Goal: Task Accomplishment & Management: Use online tool/utility

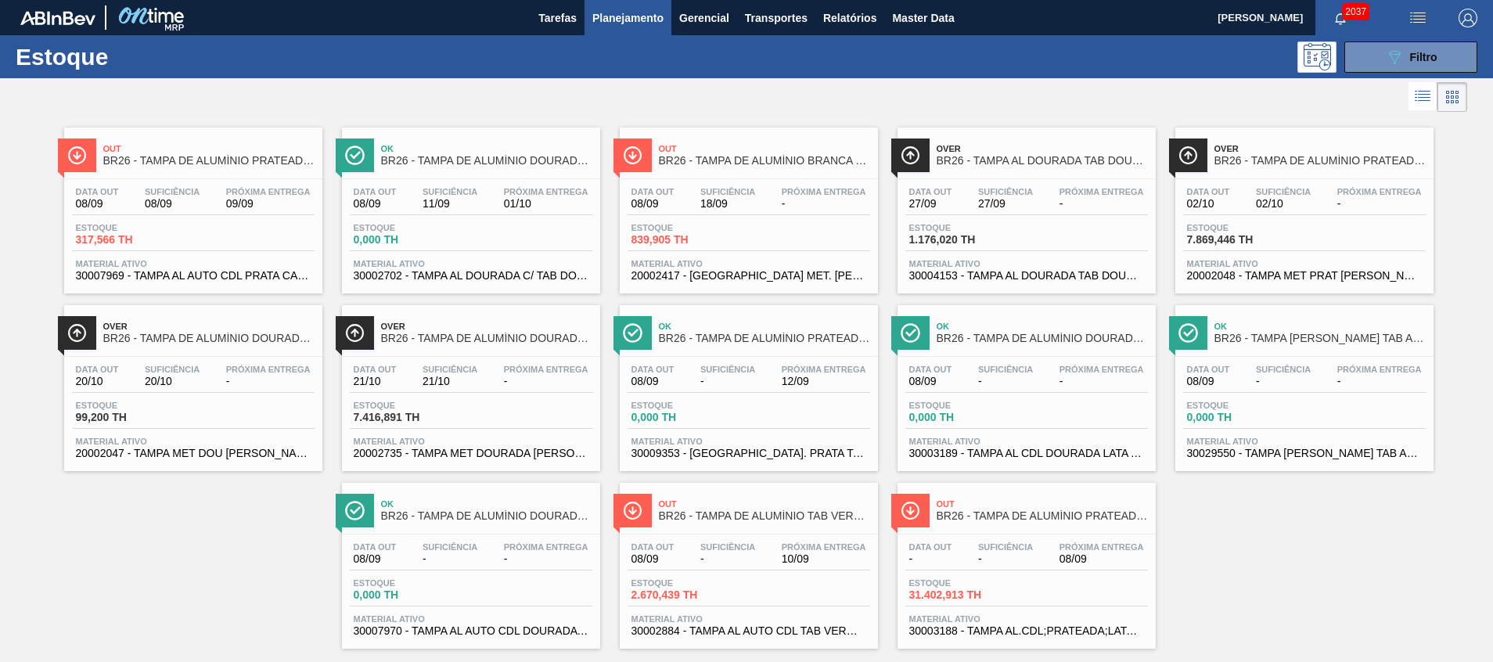
scroll to position [26, 0]
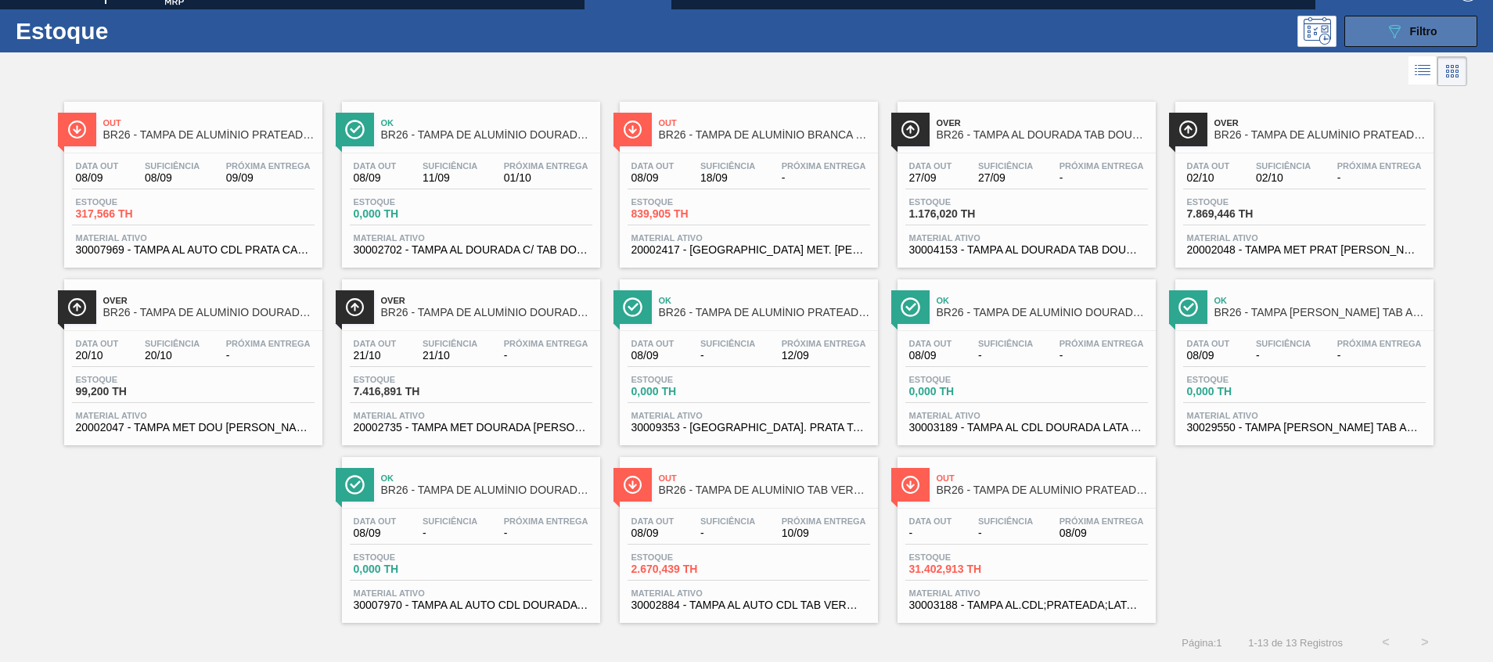
click at [1369, 38] on button "089F7B8B-B2A5-4AFE-B5C0-19BA573D28AC Filtro" at bounding box center [1410, 31] width 133 height 31
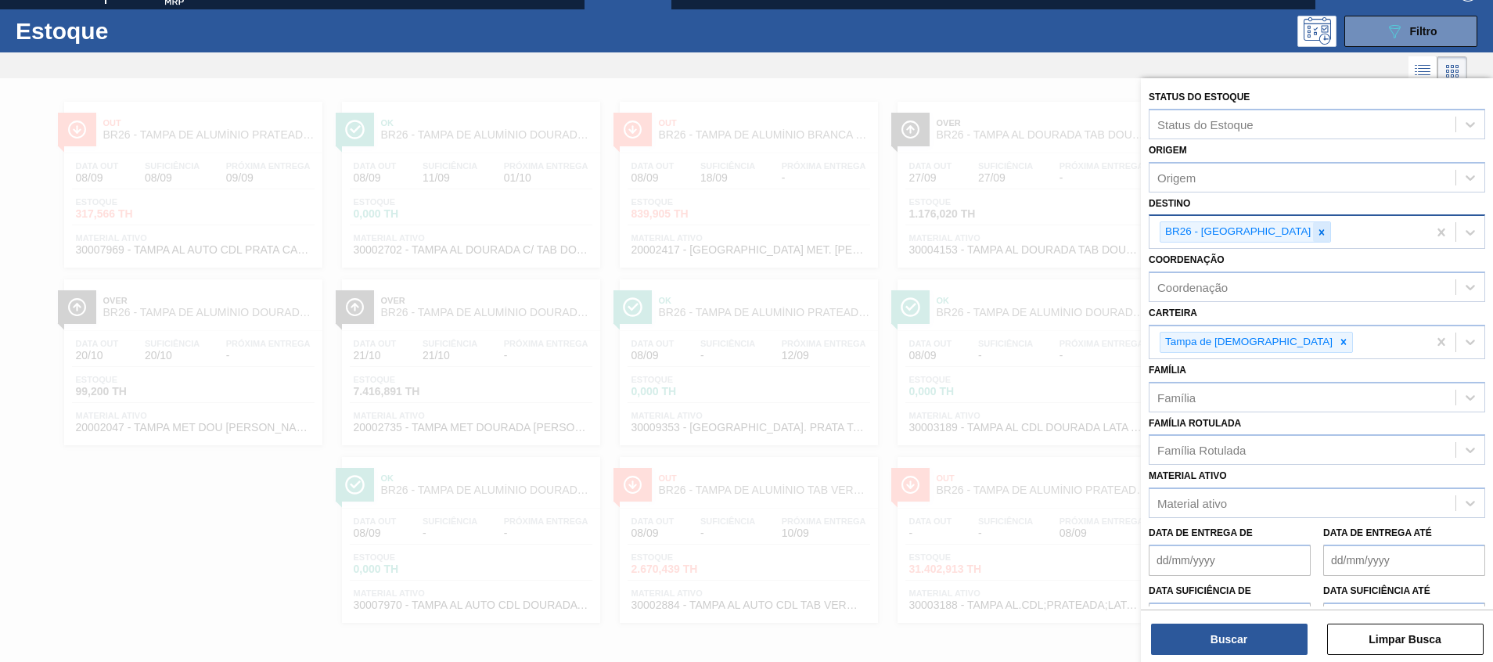
click at [1316, 236] on icon at bounding box center [1321, 232] width 11 height 11
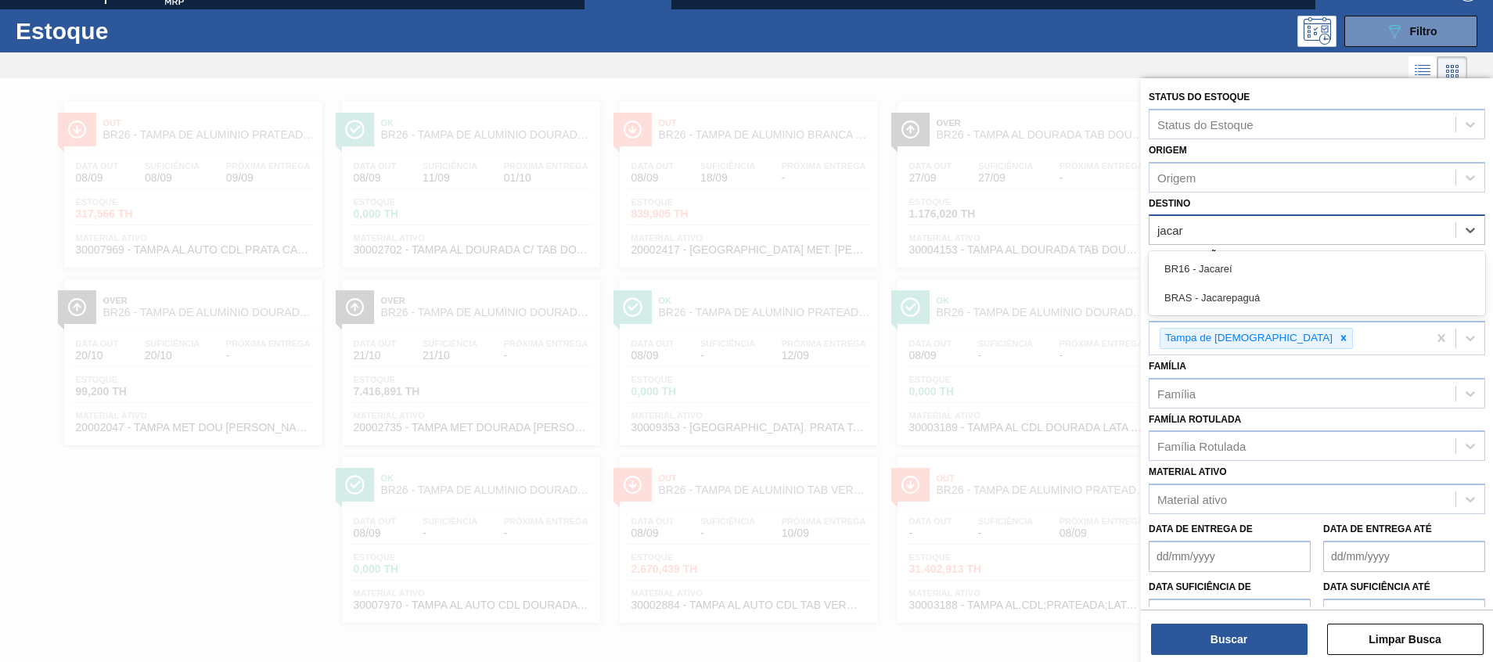
type input "jacare"
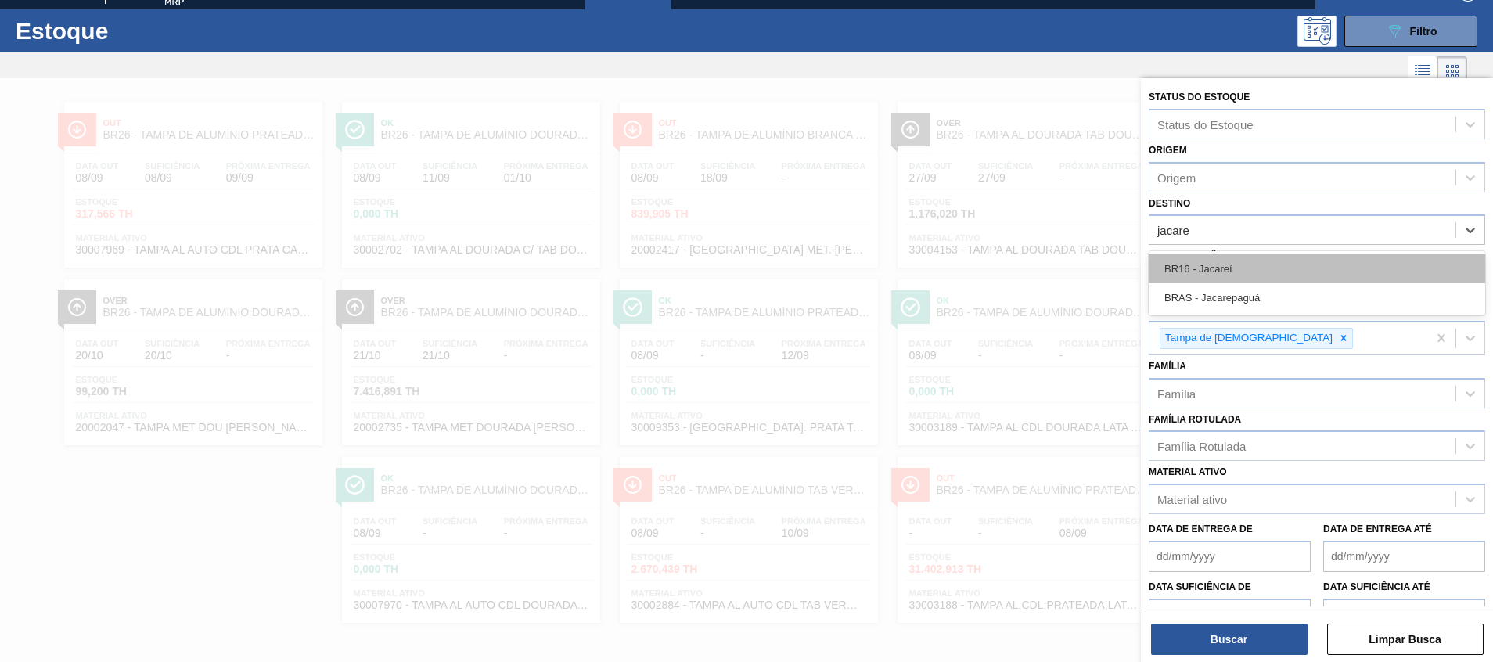
click at [1261, 262] on div "BR16 - Jacareí" at bounding box center [1317, 268] width 336 height 29
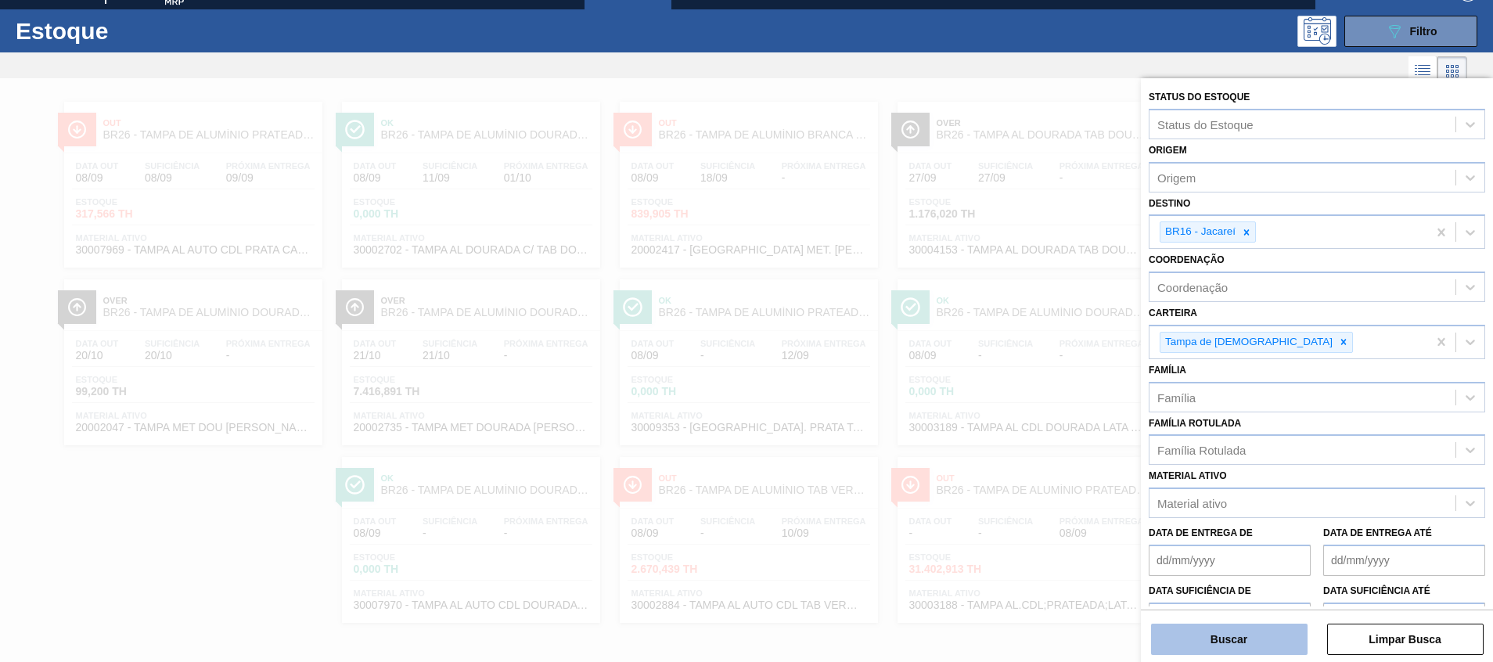
click at [1225, 642] on button "Buscar" at bounding box center [1229, 639] width 157 height 31
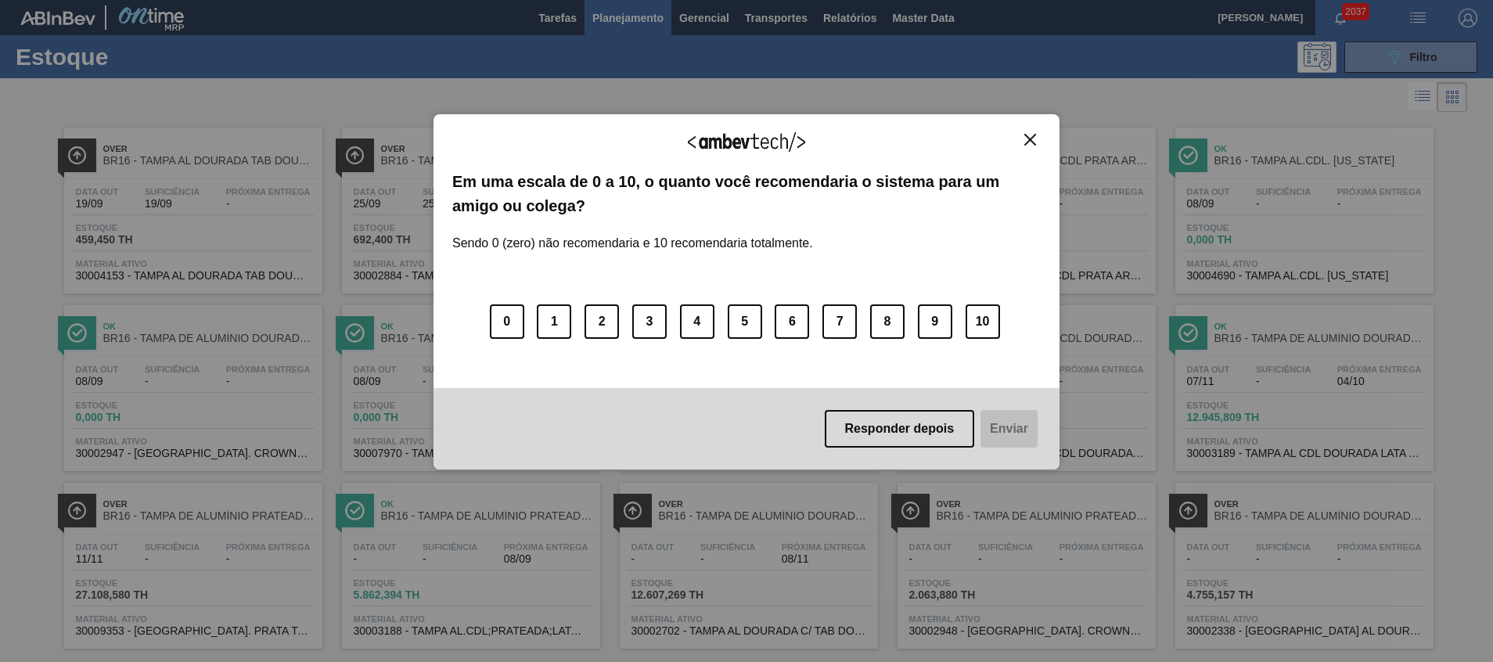
click at [1024, 146] on button "Close" at bounding box center [1030, 139] width 21 height 13
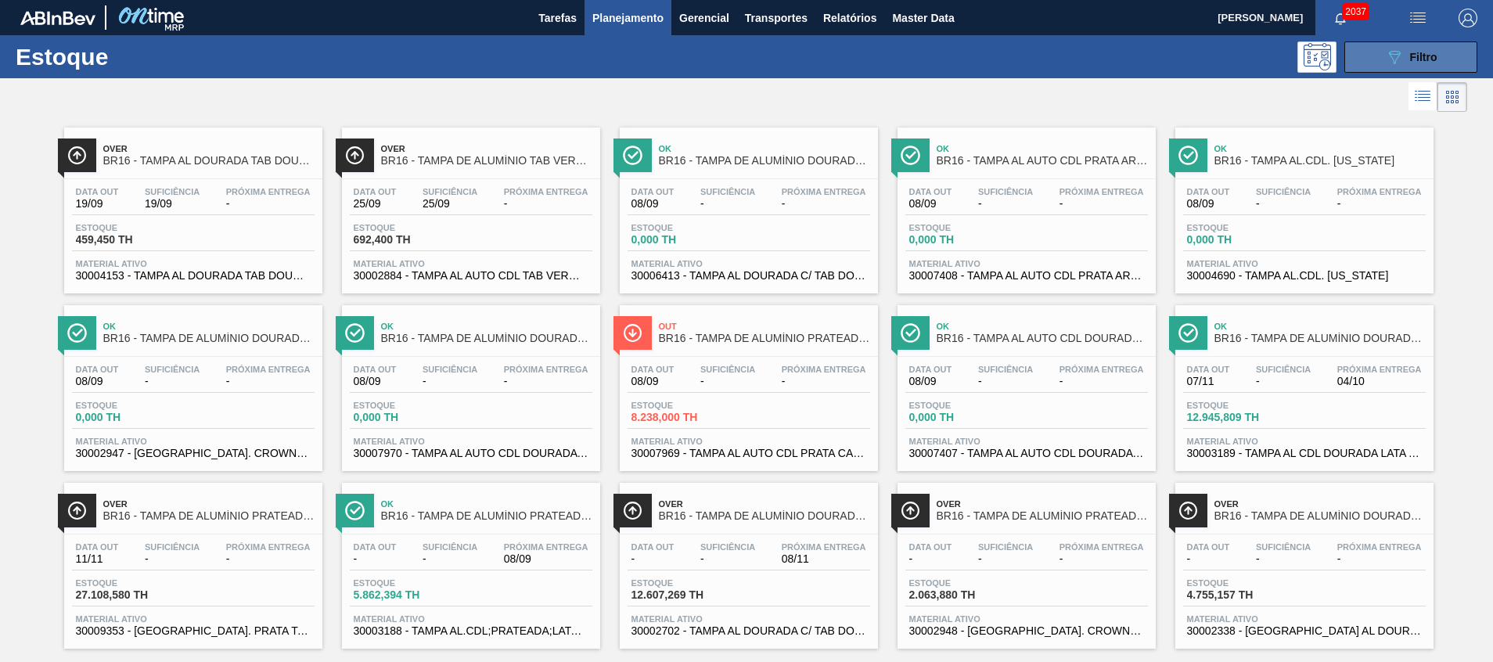
click at [1362, 48] on button "089F7B8B-B2A5-4AFE-B5C0-19BA573D28AC Filtro" at bounding box center [1410, 56] width 133 height 31
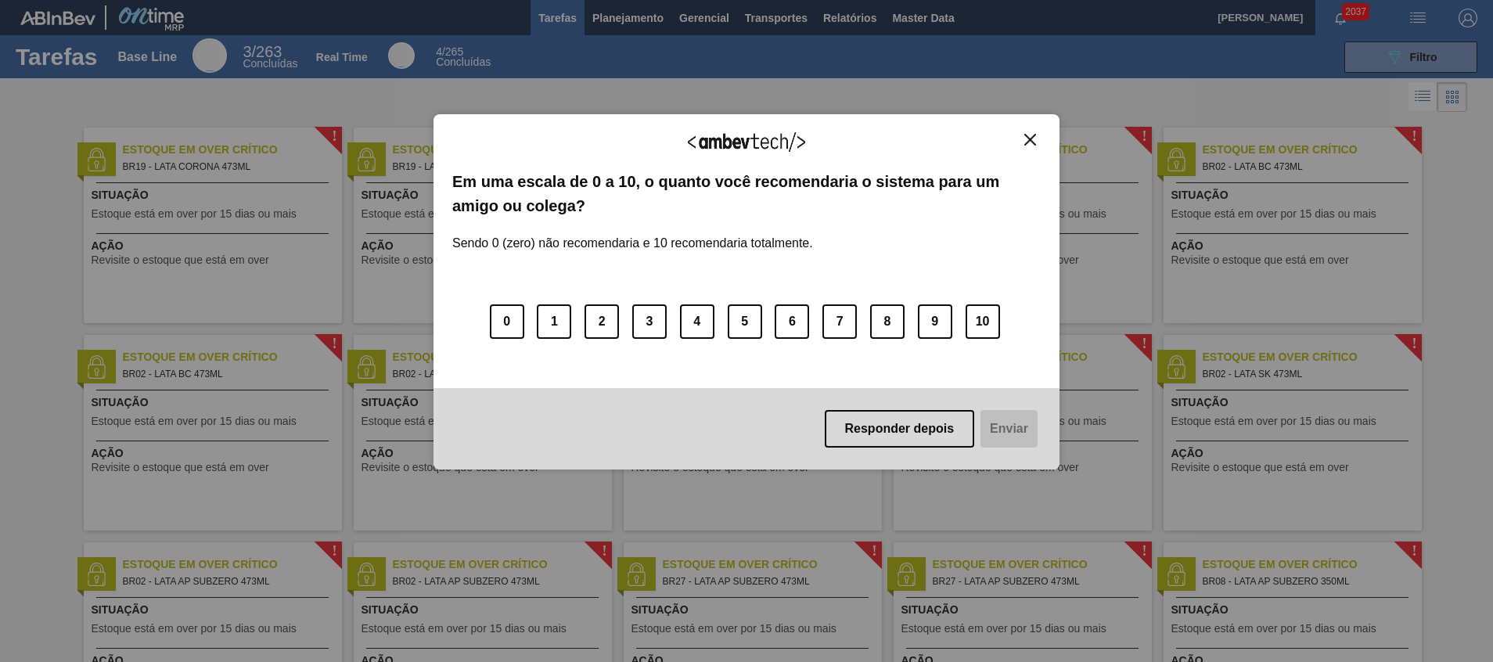
click at [1038, 157] on div "Agradecemos seu feedback!" at bounding box center [746, 151] width 588 height 37
click at [1034, 140] on img "Close" at bounding box center [1030, 140] width 12 height 12
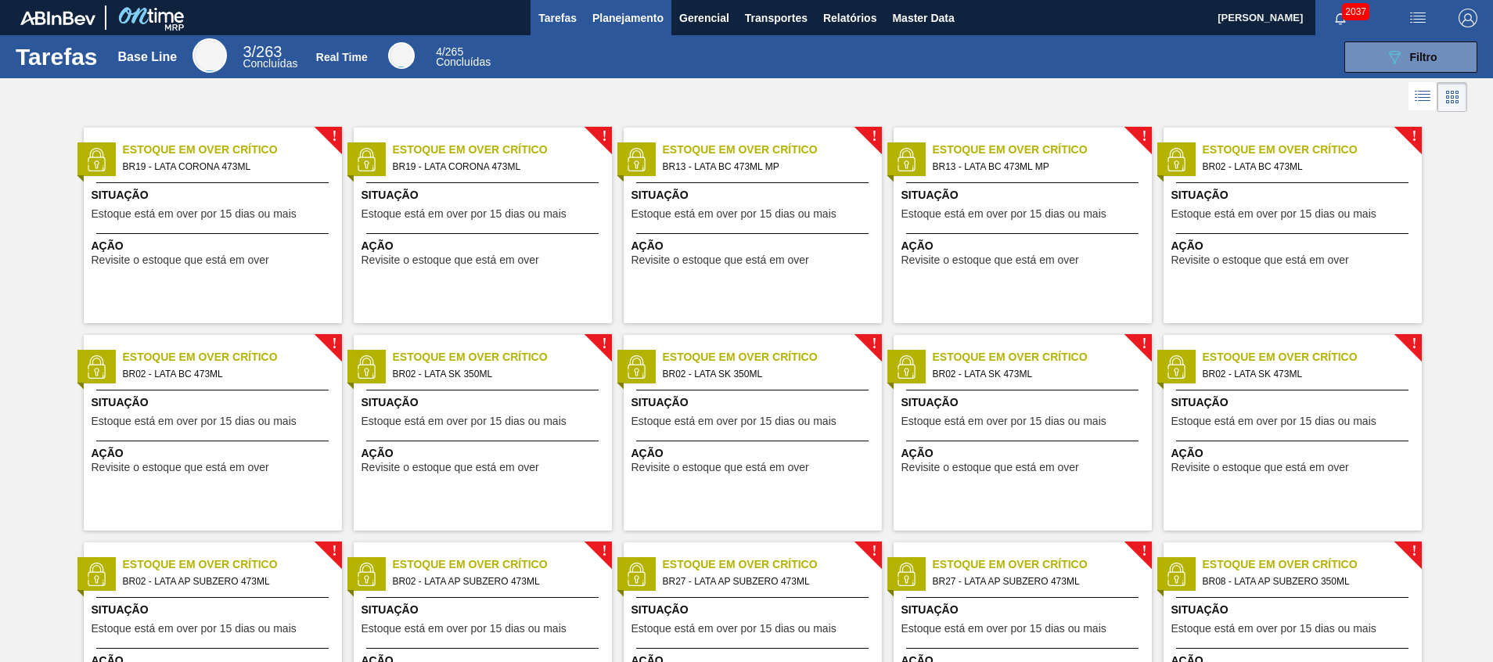
click at [599, 16] on span "Planejamento" at bounding box center [627, 18] width 71 height 19
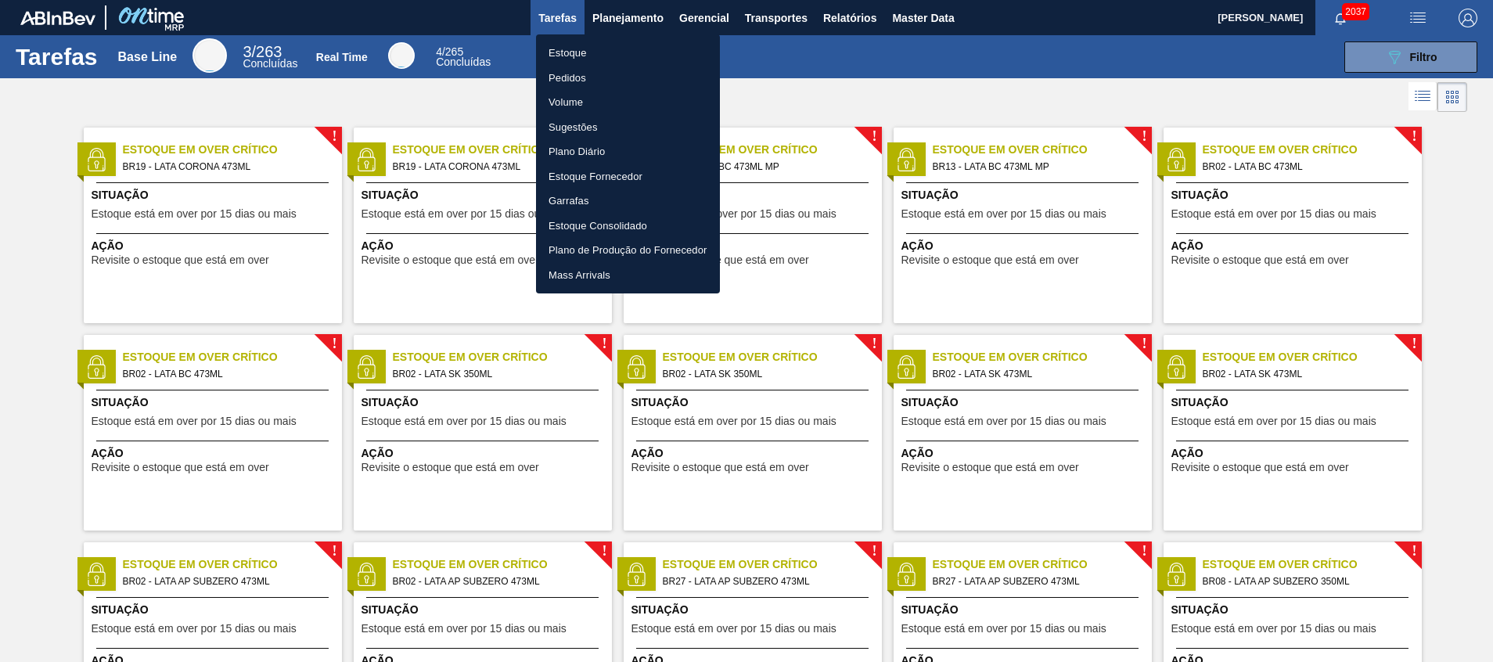
click at [612, 61] on li "Estoque" at bounding box center [628, 53] width 184 height 25
